Goal: Navigation & Orientation: Find specific page/section

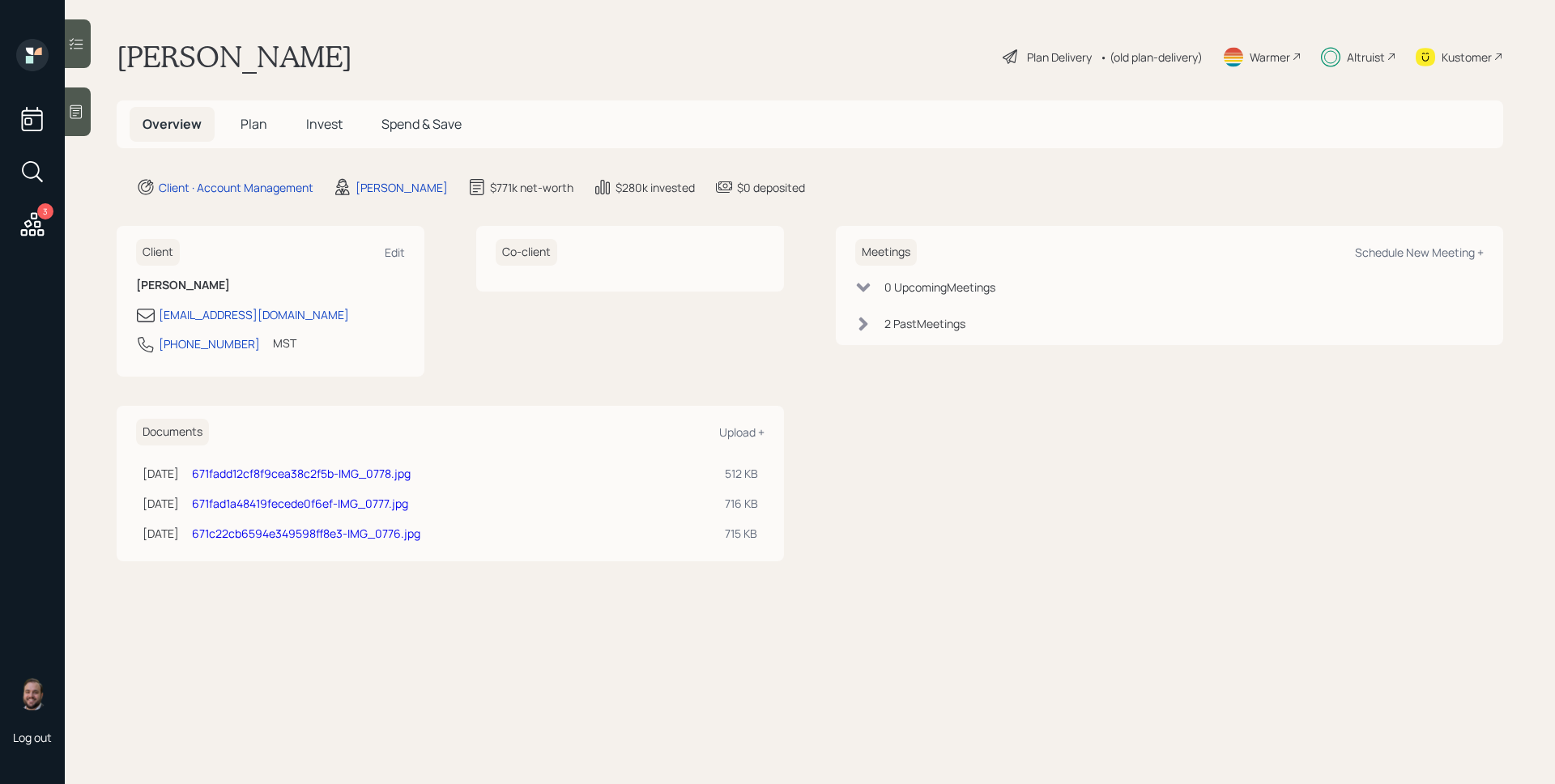
click at [1367, 58] on div "Altruist" at bounding box center [1366, 57] width 38 height 17
